Goal: Task Accomplishment & Management: Use online tool/utility

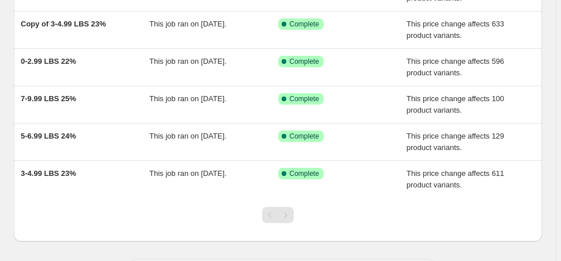
scroll to position [230, 0]
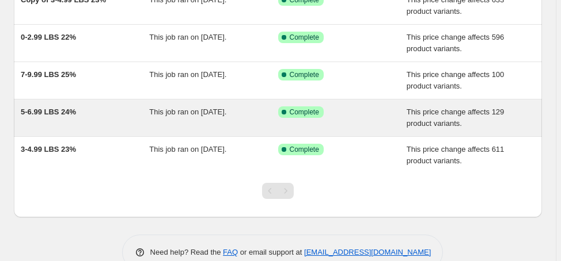
click at [50, 111] on span "5-6.99 LBS 24%" at bounding box center [48, 112] width 55 height 9
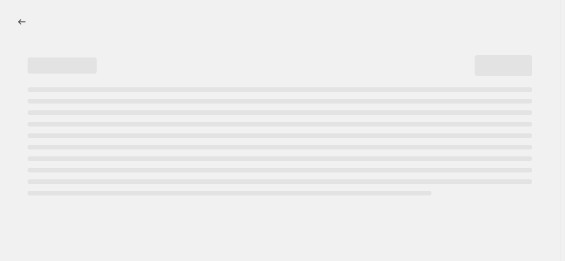
select select "margin"
select select "no_change"
select select "vendor"
select select "not_equal"
select select "collection"
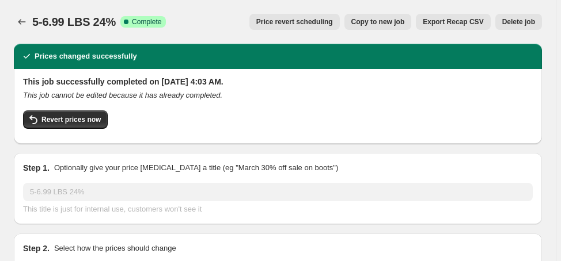
click at [386, 26] on button "Copy to new job" at bounding box center [377, 22] width 67 height 16
select select "margin"
select select "no_change"
select select "vendor"
select select "not_equal"
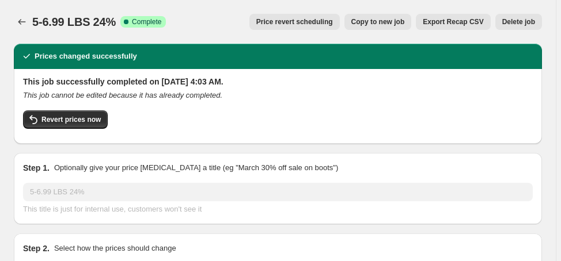
select select "collection"
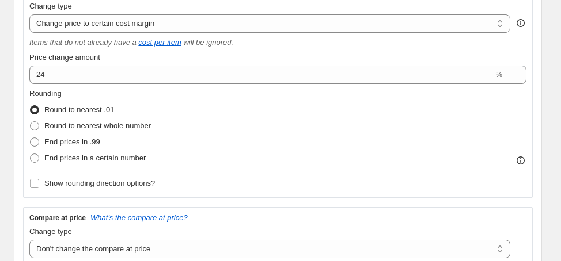
scroll to position [276, 0]
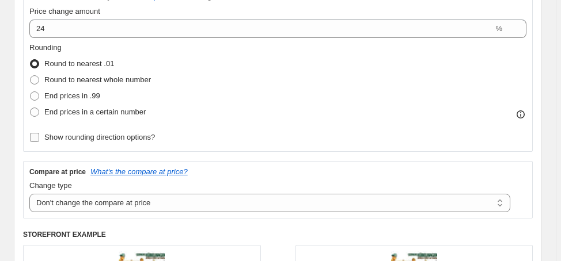
click at [103, 135] on span "Show rounding direction options?" at bounding box center [99, 137] width 111 height 9
click at [39, 135] on input "Show rounding direction options?" at bounding box center [34, 137] width 9 height 9
checkbox input "true"
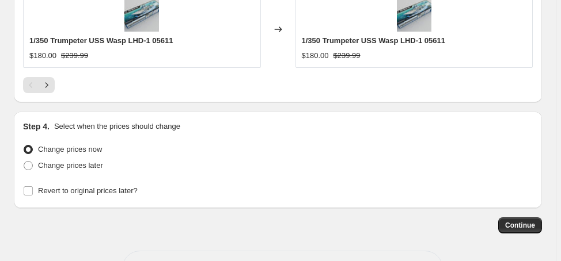
scroll to position [1467, 0]
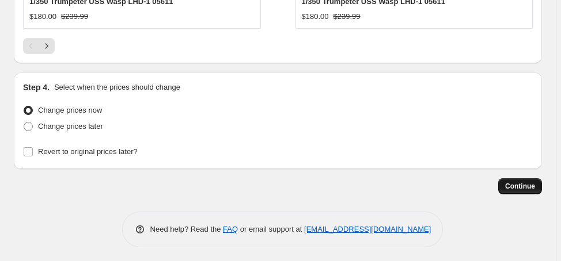
click at [524, 182] on span "Continue" at bounding box center [520, 186] width 30 height 9
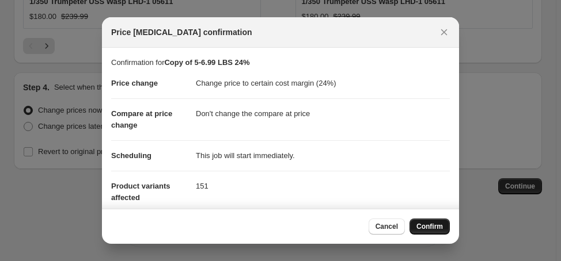
click at [419, 222] on span "Confirm" at bounding box center [429, 226] width 26 height 9
